Goal: Task Accomplishment & Management: Complete application form

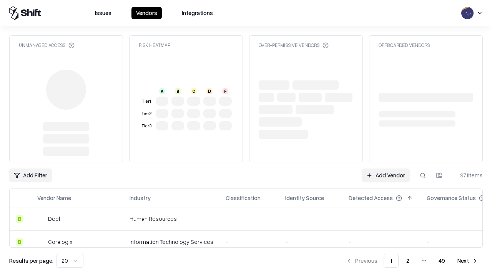
click at [385, 175] on link "Add Vendor" at bounding box center [386, 175] width 48 height 14
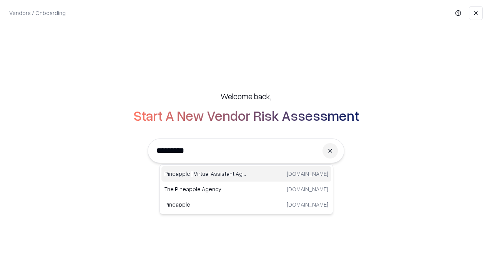
click at [246, 174] on div "Pineapple | Virtual Assistant Agency [DOMAIN_NAME]" at bounding box center [246, 173] width 170 height 15
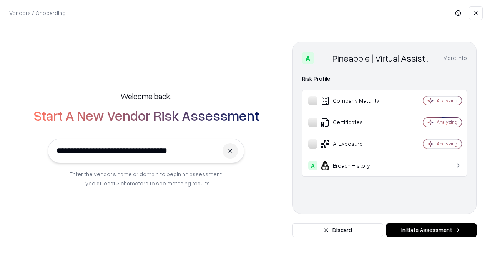
type input "**********"
click at [431, 230] on button "Initiate Assessment" at bounding box center [431, 230] width 90 height 14
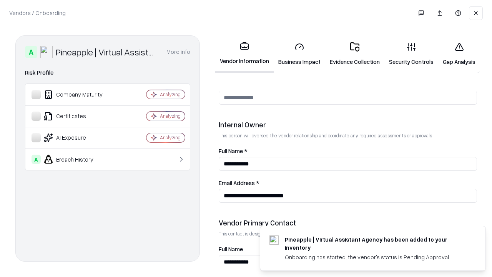
scroll to position [398, 0]
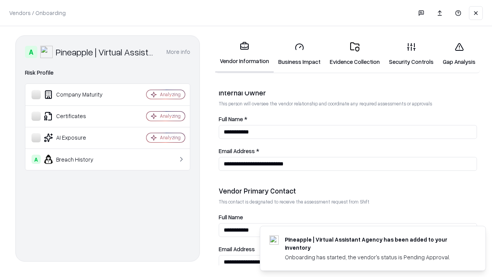
click at [299, 54] on link "Business Impact" at bounding box center [299, 54] width 51 height 36
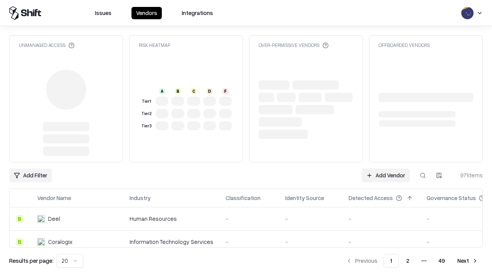
click at [385, 175] on link "Add Vendor" at bounding box center [386, 175] width 48 height 14
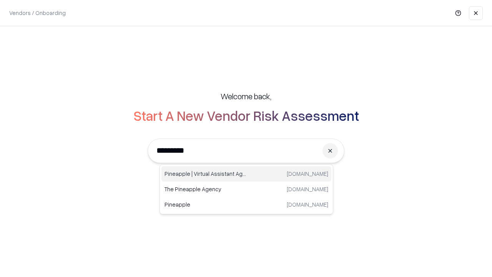
click at [246, 174] on div "Pineapple | Virtual Assistant Agency [DOMAIN_NAME]" at bounding box center [246, 173] width 170 height 15
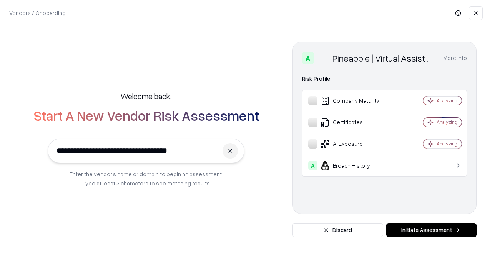
type input "**********"
click at [431, 230] on button "Initiate Assessment" at bounding box center [431, 230] width 90 height 14
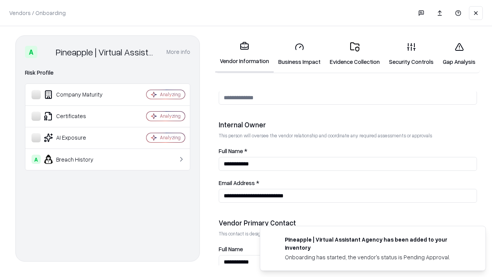
scroll to position [398, 0]
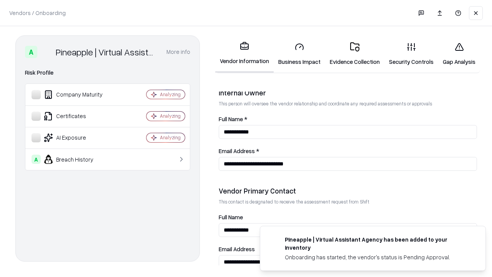
click at [459, 54] on link "Gap Analysis" at bounding box center [459, 54] width 42 height 36
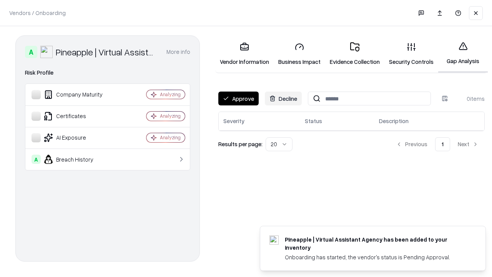
click at [238, 98] on button "Approve" at bounding box center [238, 98] width 40 height 14
